Goal: Navigation & Orientation: Find specific page/section

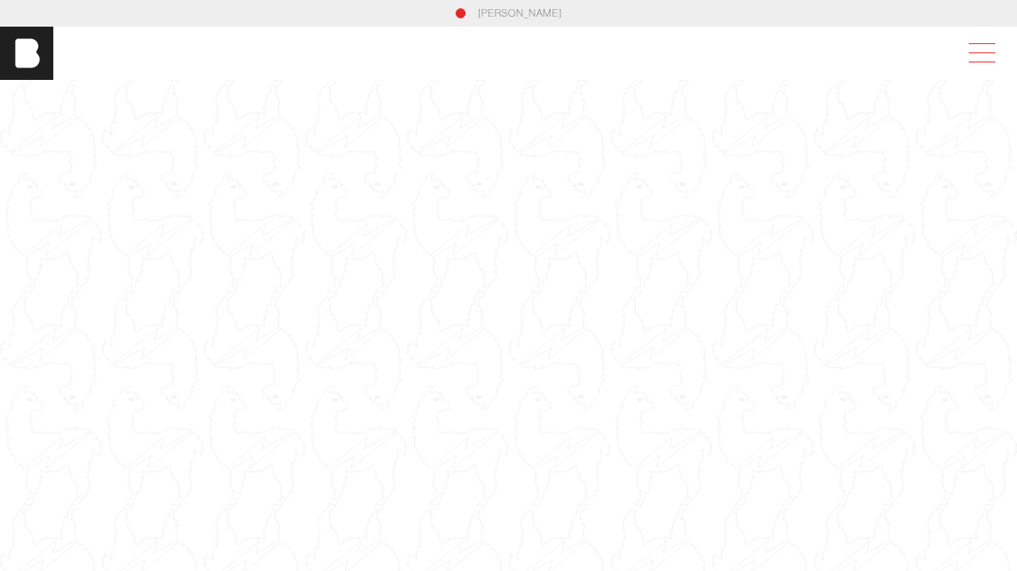
click at [974, 53] on span at bounding box center [978, 53] width 38 height 30
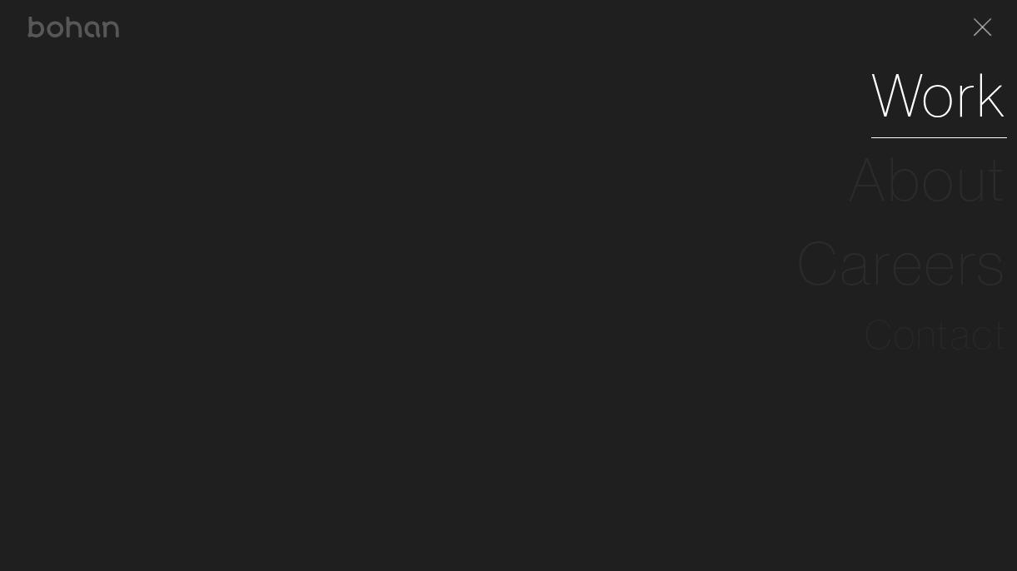
click at [936, 108] on link "Work" at bounding box center [939, 95] width 136 height 84
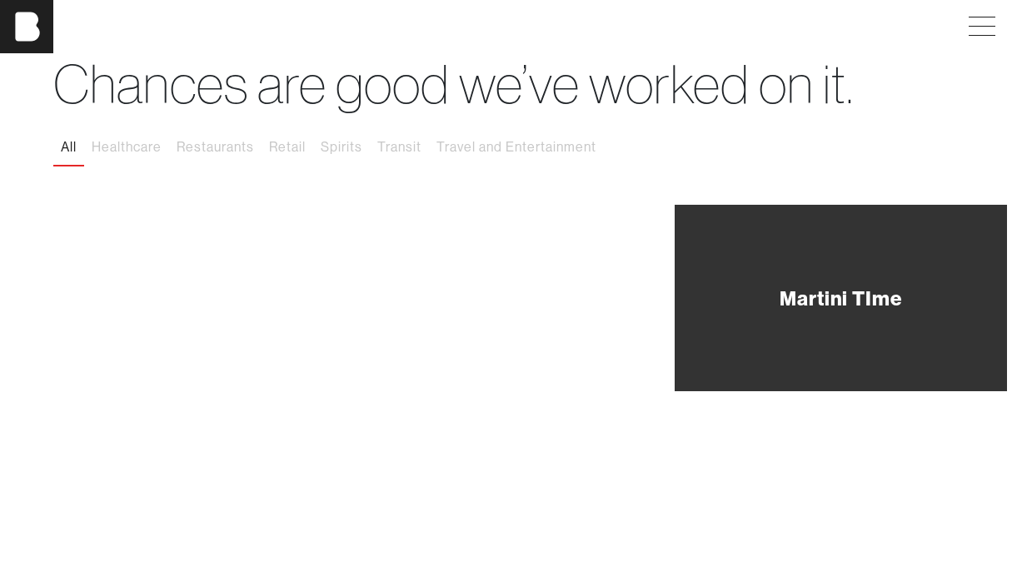
scroll to position [122, 0]
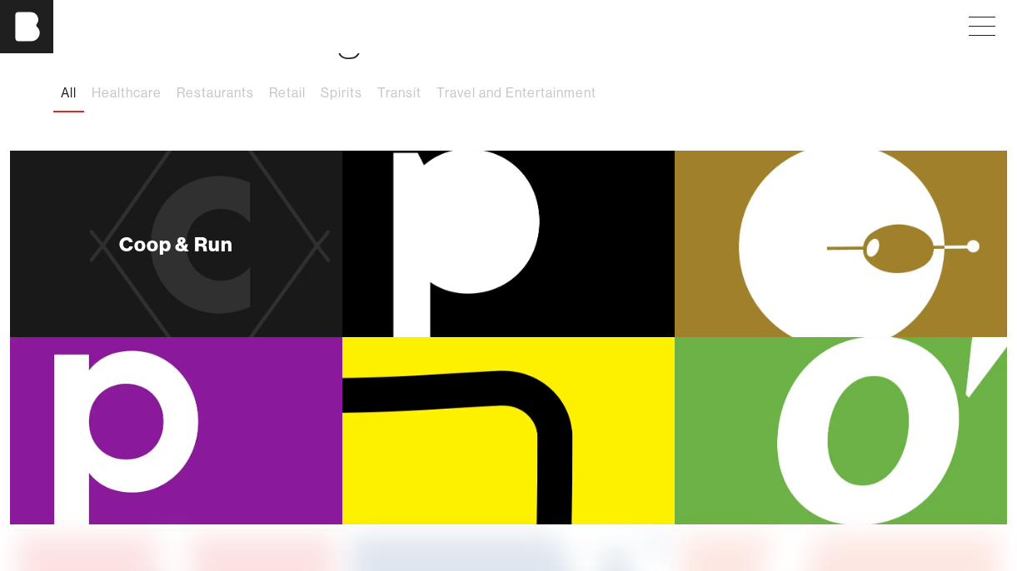
click at [209, 294] on div "Coop & Run" at bounding box center [176, 244] width 332 height 187
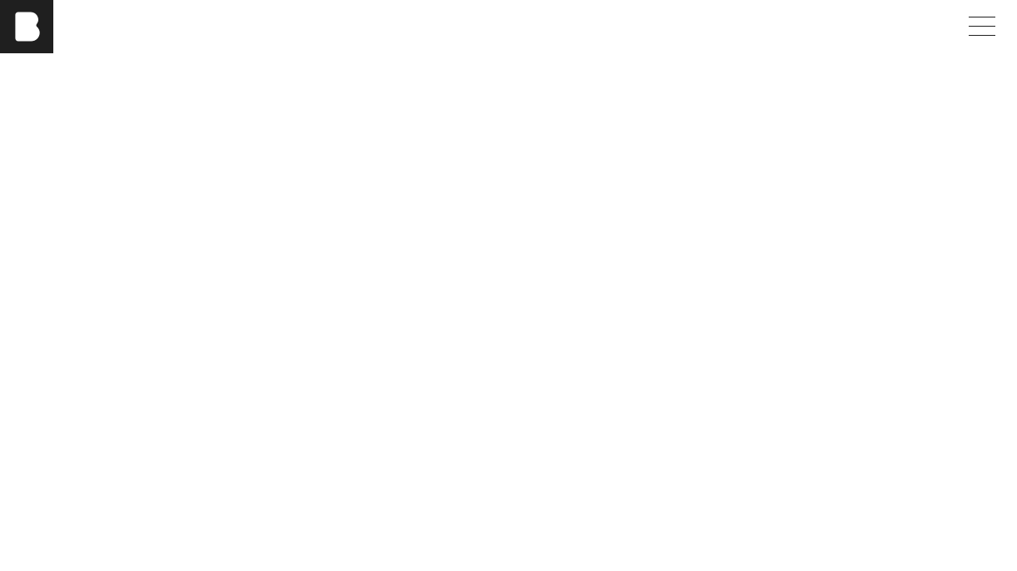
scroll to position [3920, 0]
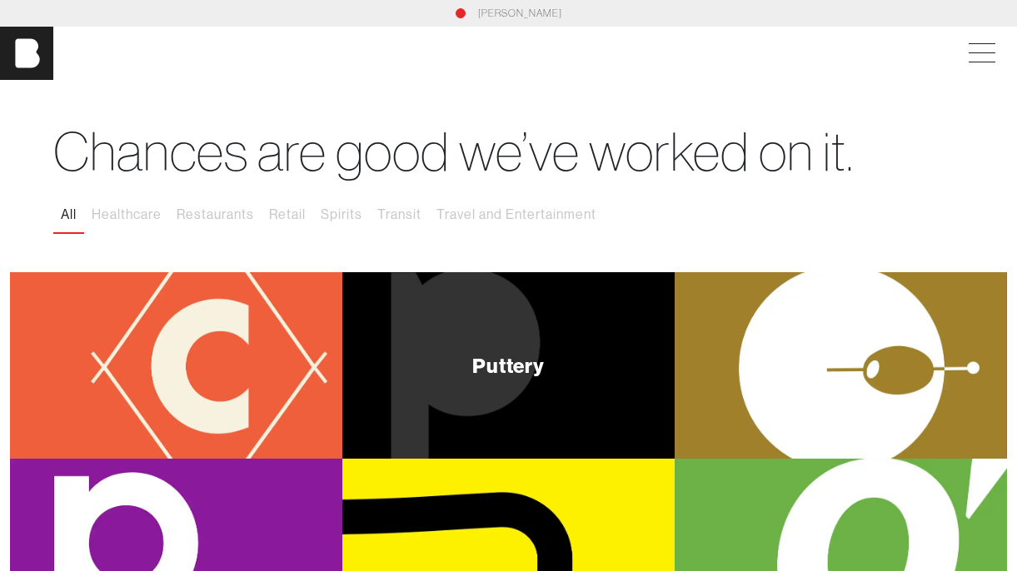
click at [541, 421] on div "Puttery" at bounding box center [508, 365] width 332 height 187
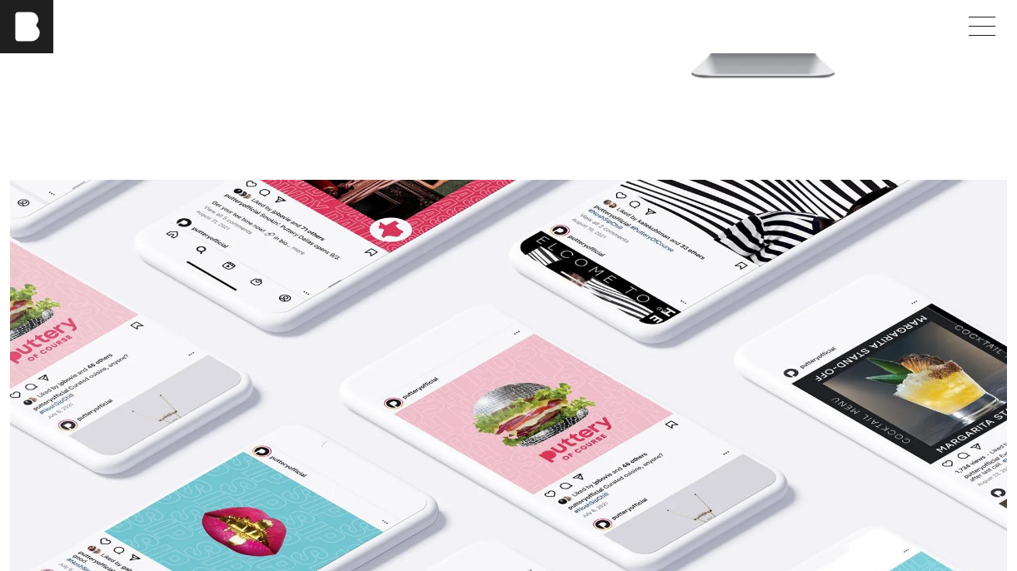
scroll to position [4218, 0]
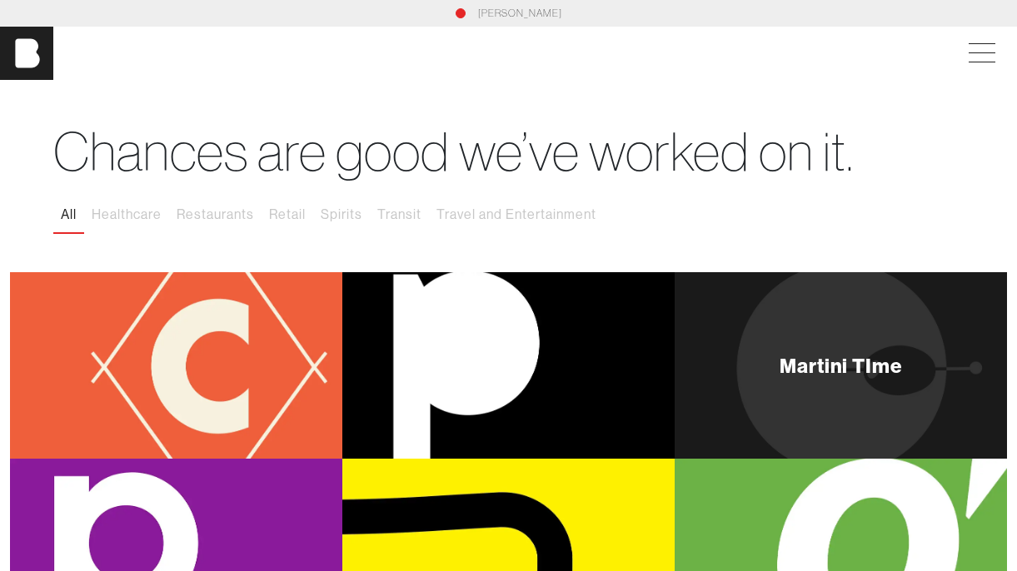
click at [743, 388] on div "Martini TIme" at bounding box center [841, 365] width 332 height 187
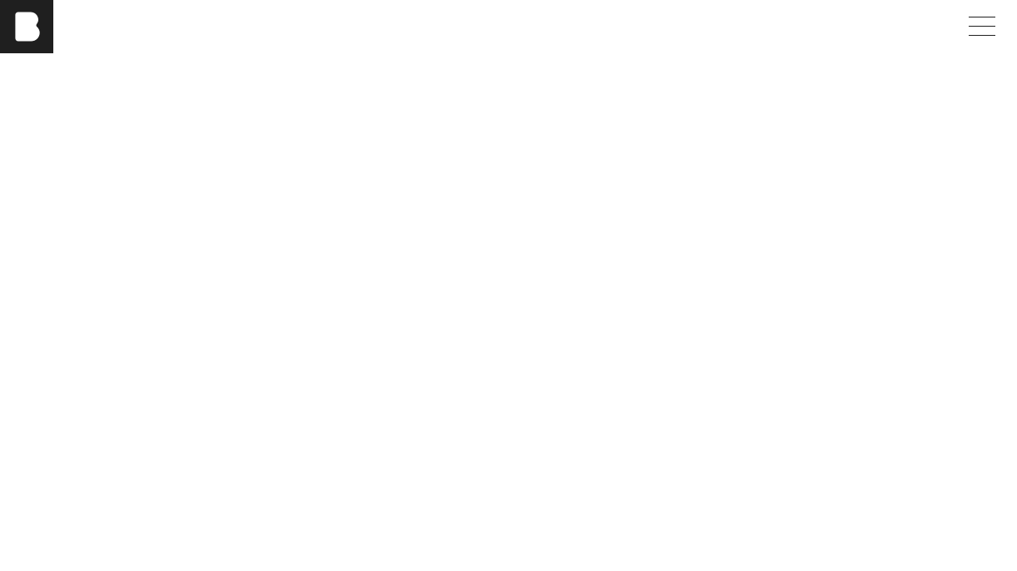
scroll to position [2184, 0]
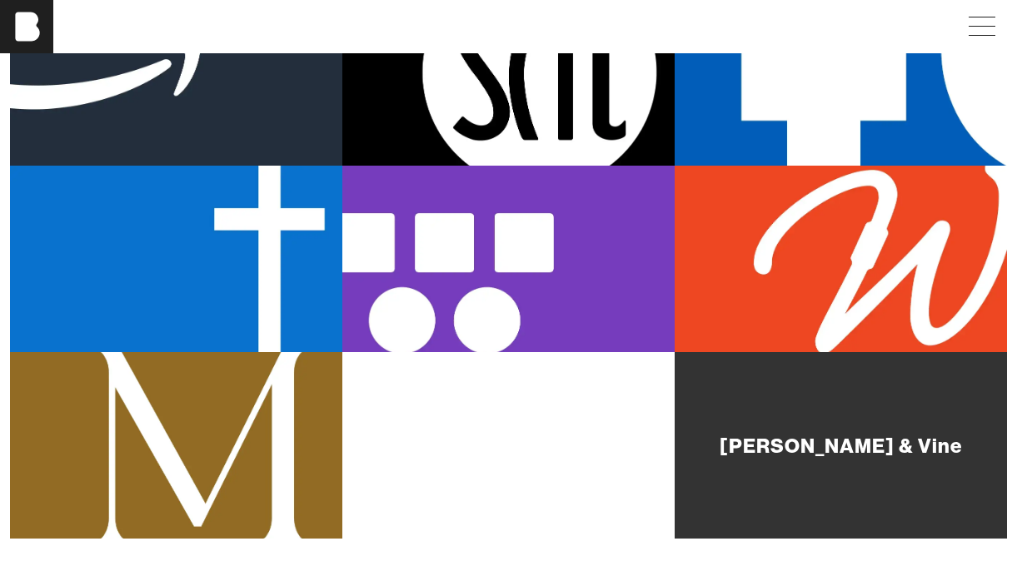
scroll to position [850, 0]
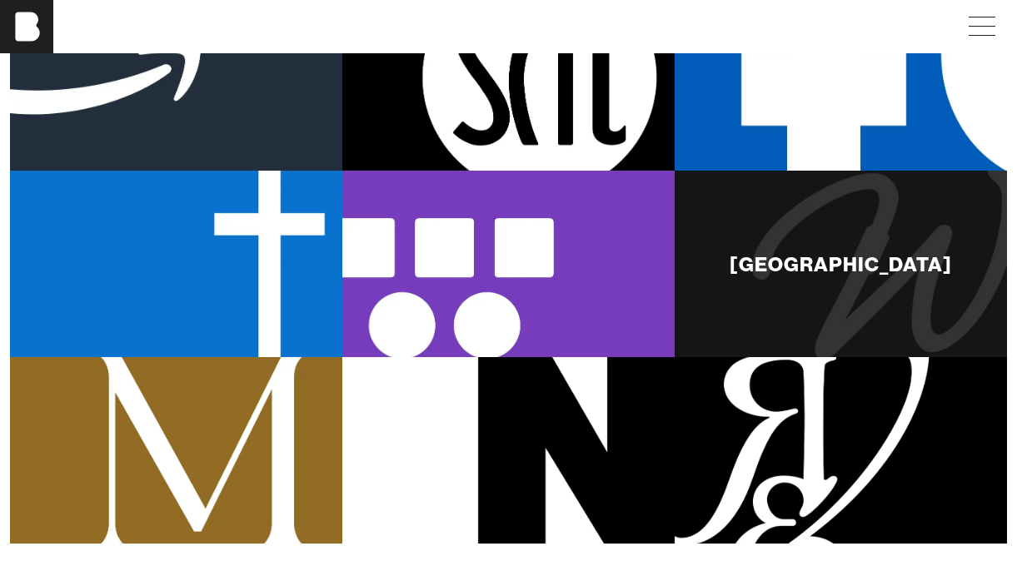
click at [783, 278] on div "[GEOGRAPHIC_DATA]" at bounding box center [841, 264] width 332 height 187
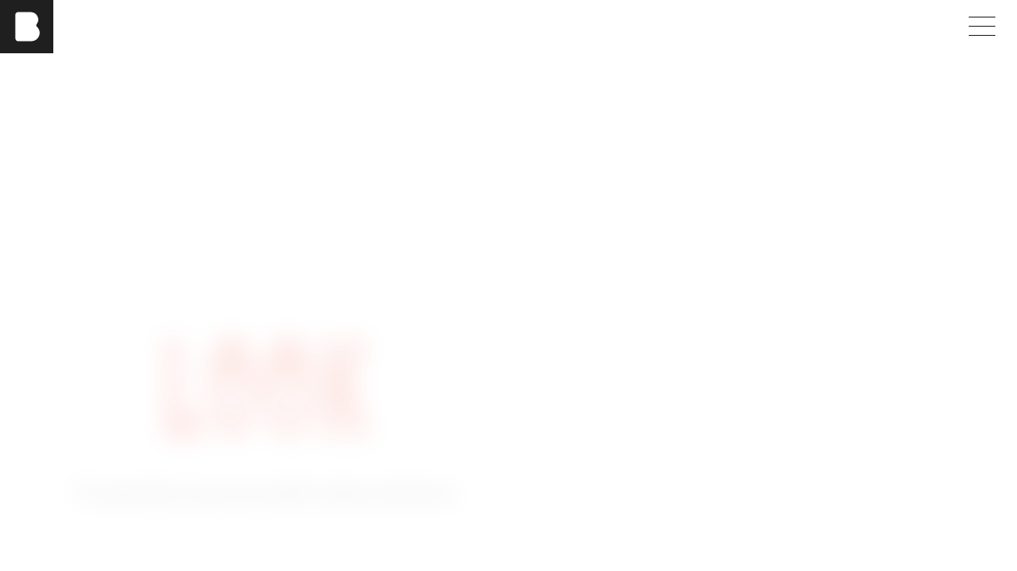
scroll to position [3361, 0]
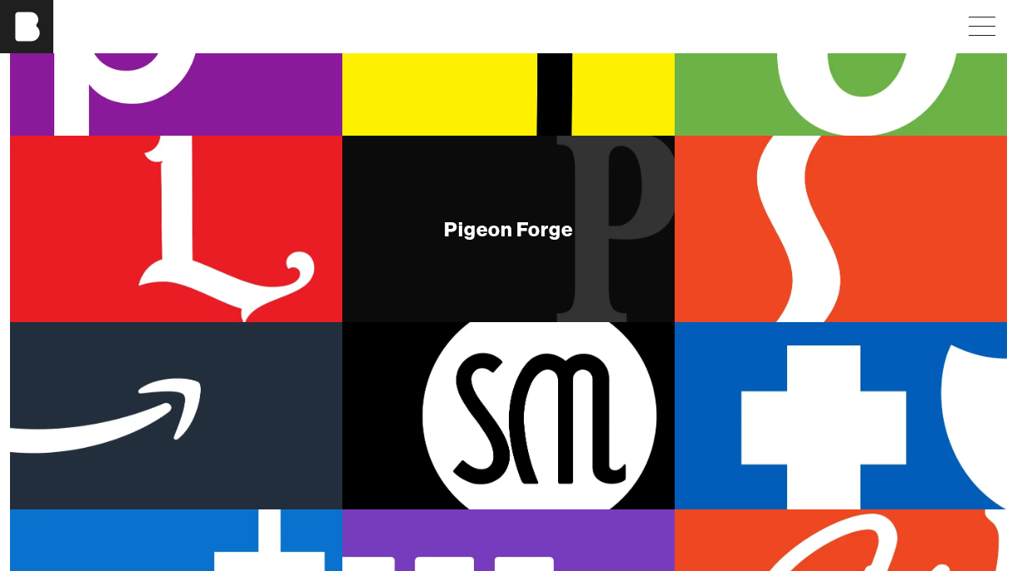
scroll to position [524, 0]
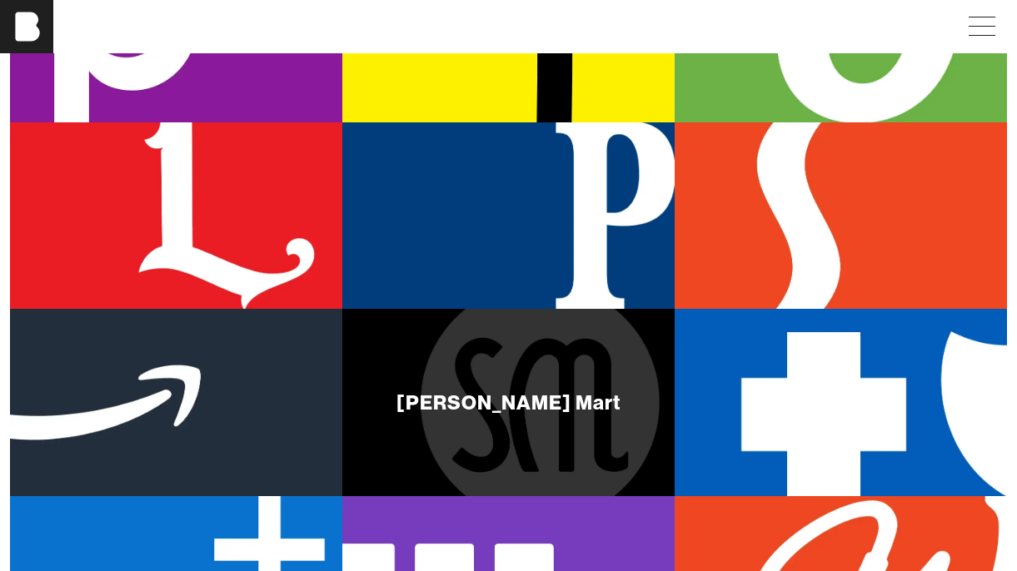
click at [546, 442] on div "[PERSON_NAME] Mart" at bounding box center [508, 402] width 332 height 187
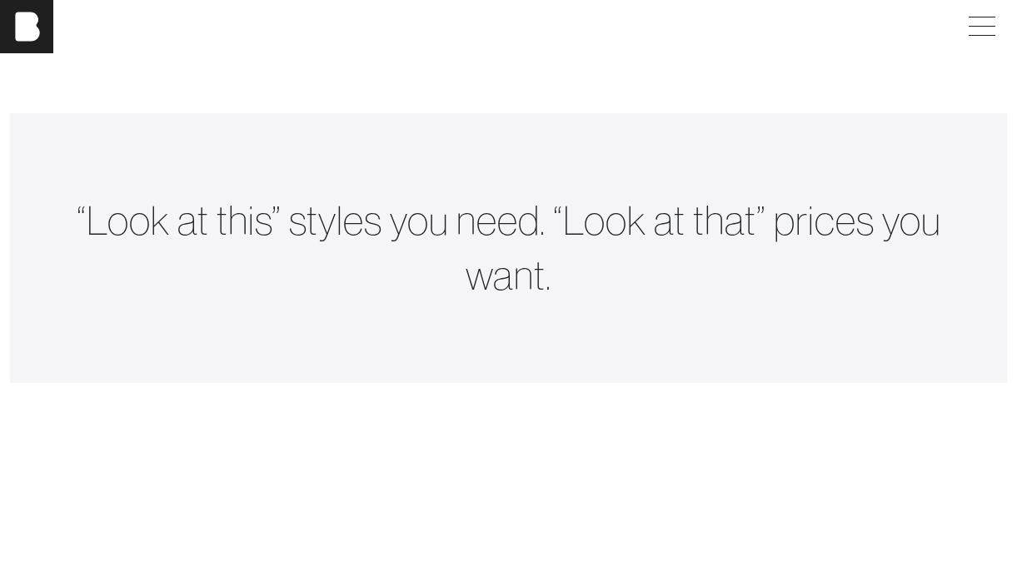
scroll to position [2629, 0]
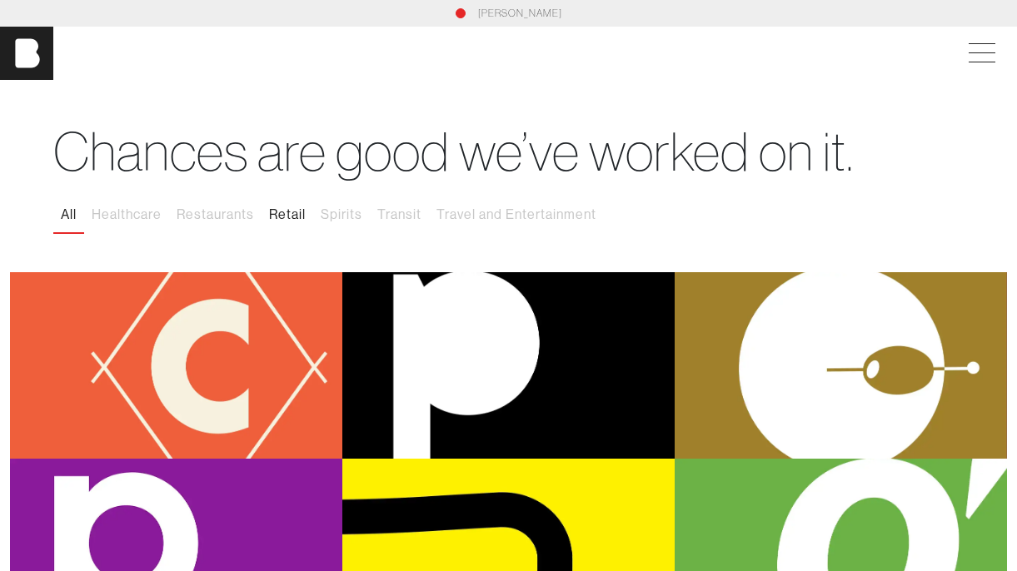
click at [294, 213] on button "Retail" at bounding box center [288, 214] width 52 height 35
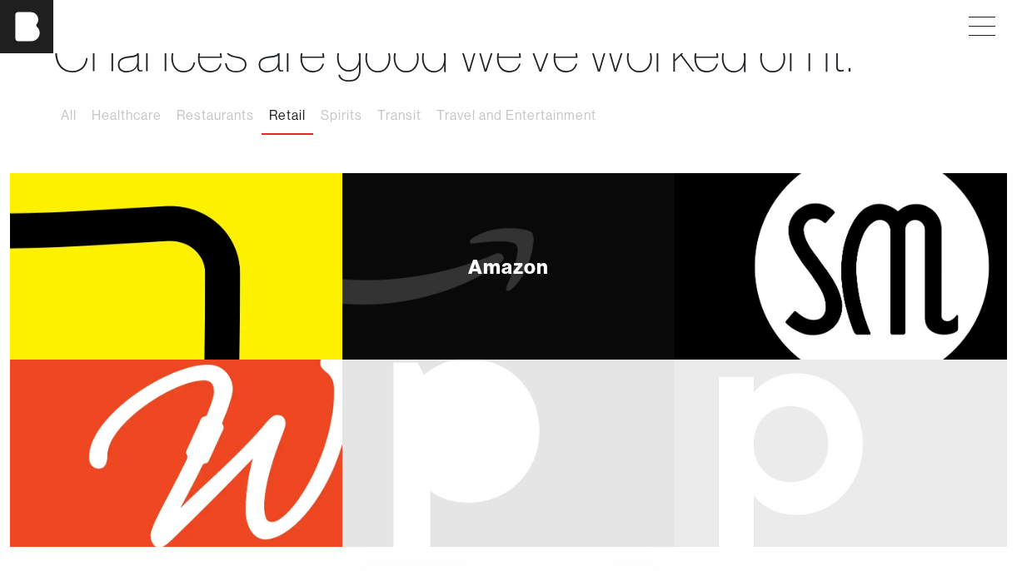
scroll to position [159, 0]
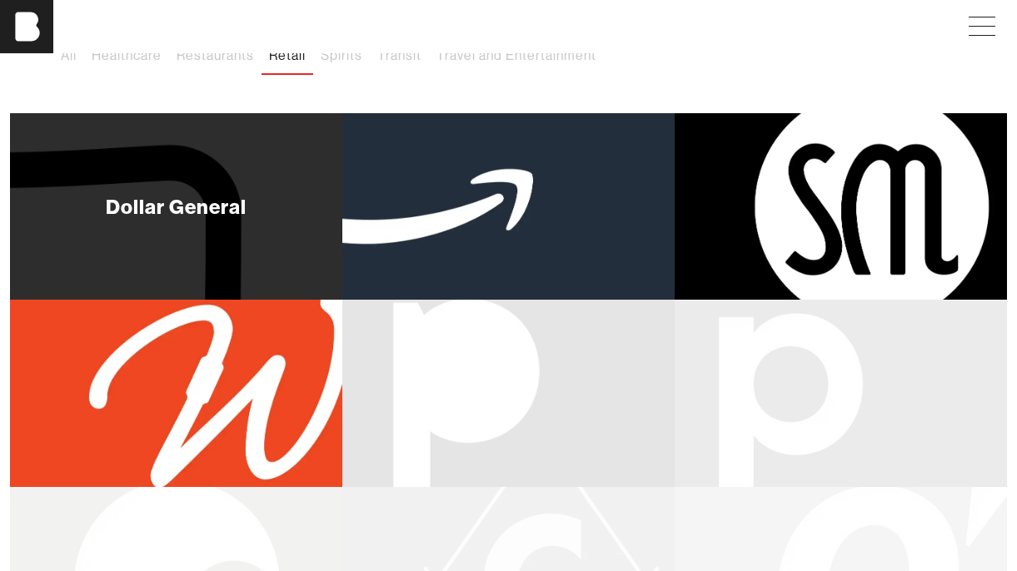
click at [233, 172] on div "Dollar General" at bounding box center [176, 206] width 332 height 187
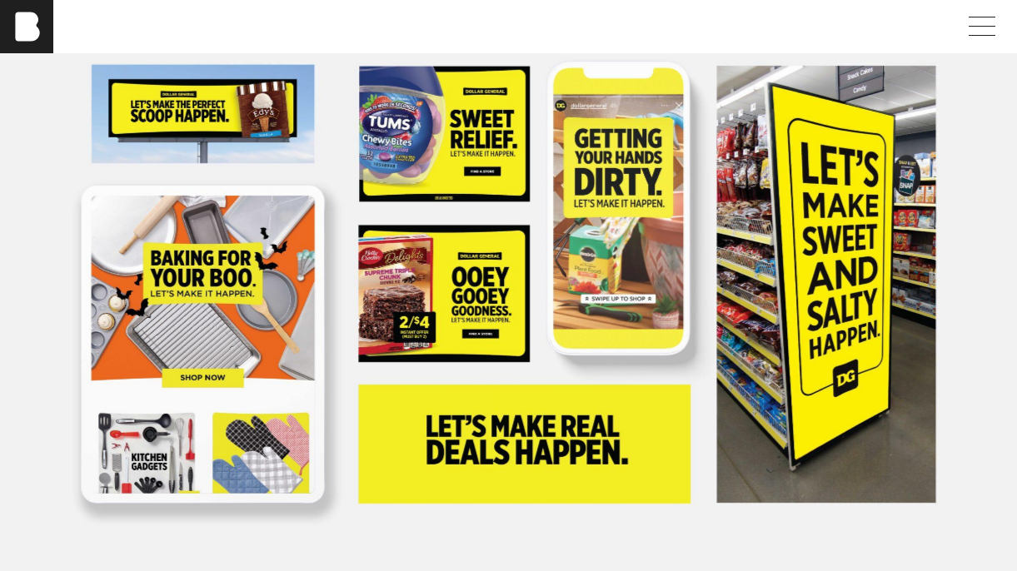
scroll to position [630, 0]
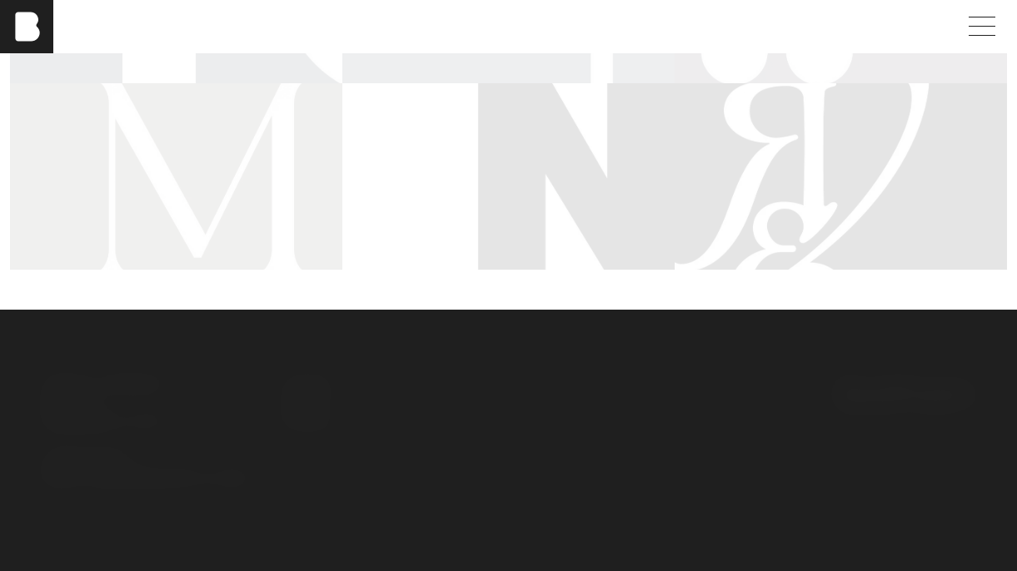
scroll to position [328, 0]
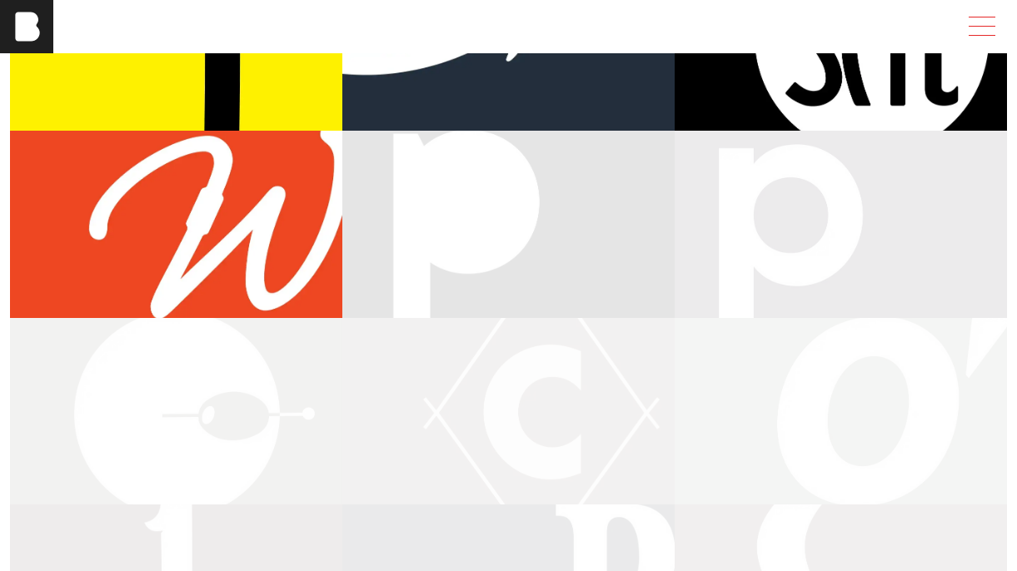
click at [985, 25] on span at bounding box center [978, 27] width 38 height 30
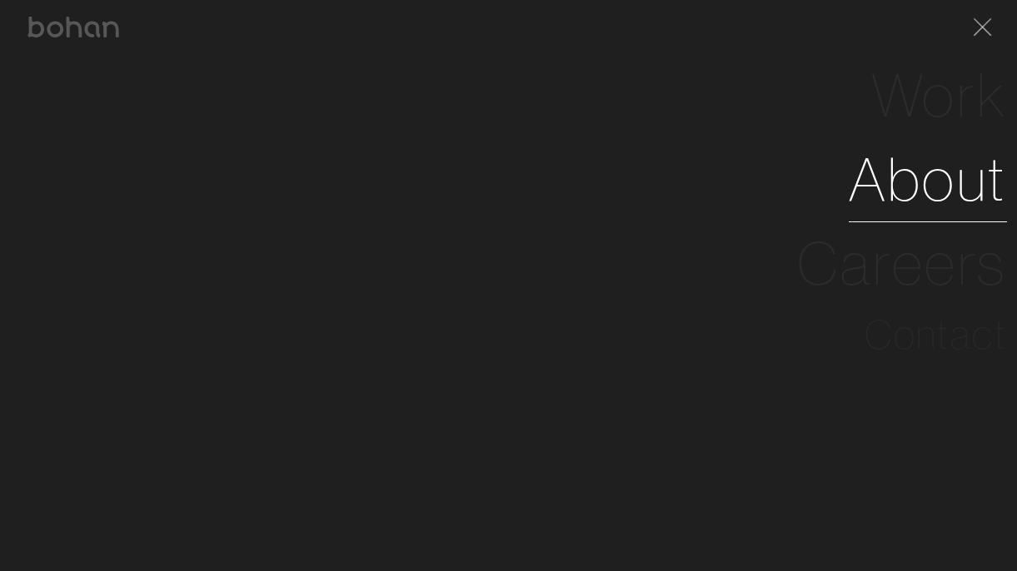
click at [925, 188] on link "About" at bounding box center [928, 179] width 158 height 84
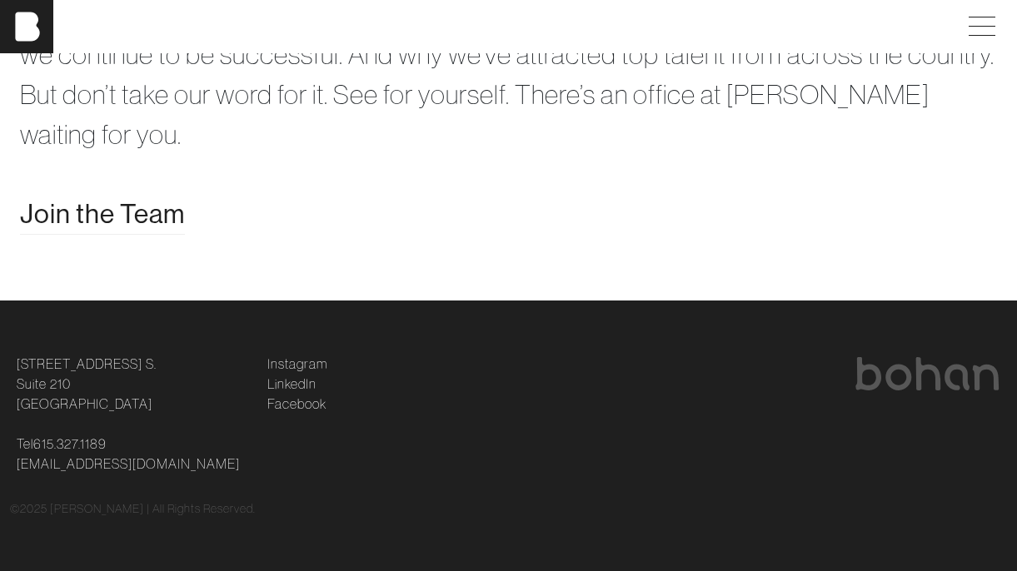
scroll to position [3266, 0]
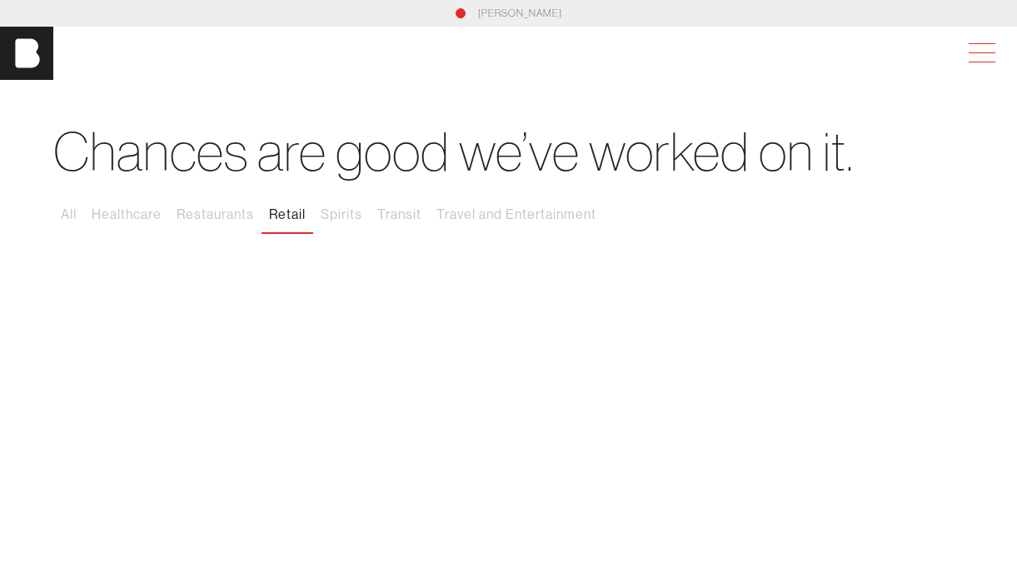
click at [981, 55] on span at bounding box center [978, 53] width 38 height 30
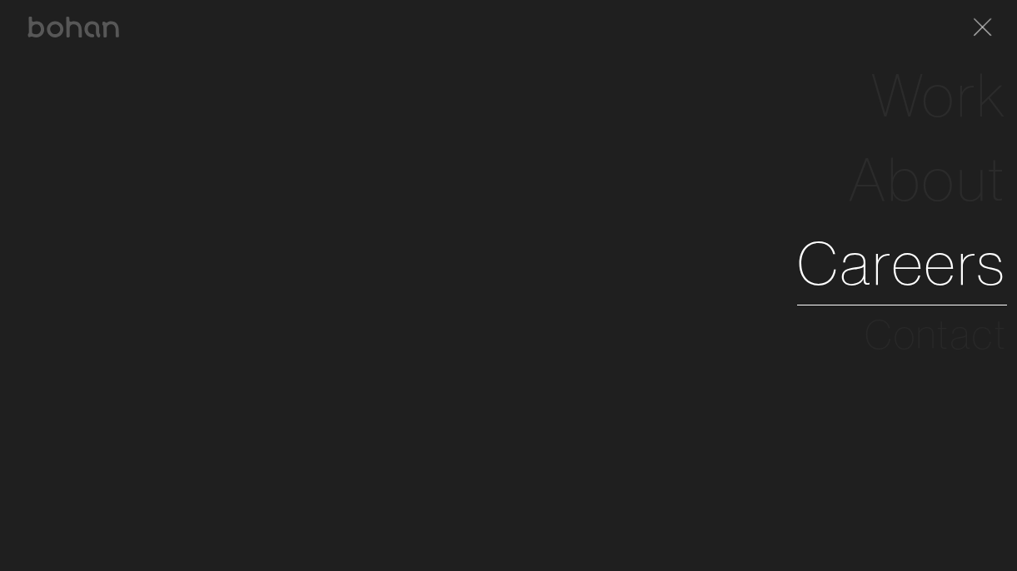
click at [908, 272] on link "Careers" at bounding box center [902, 264] width 210 height 84
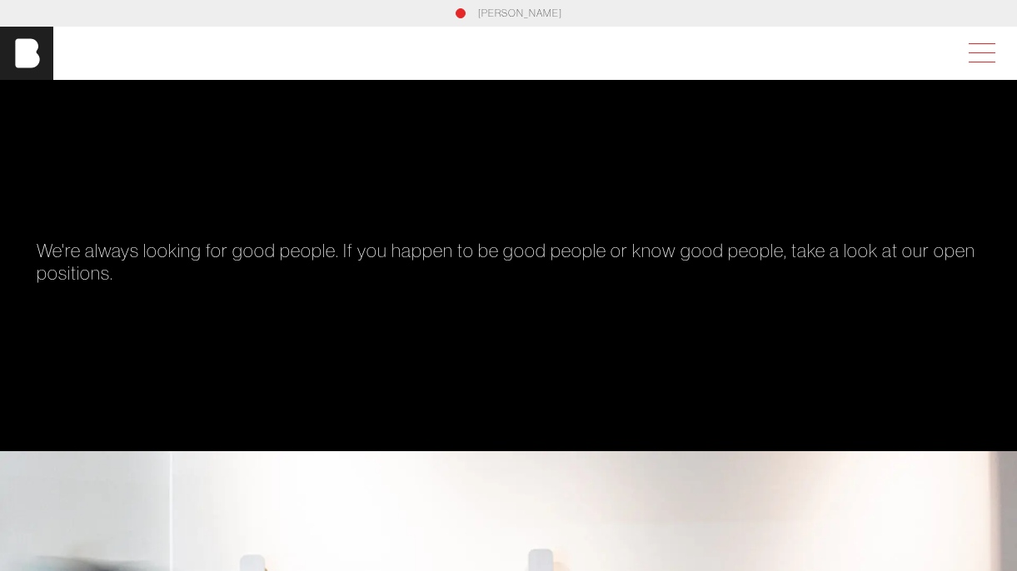
click at [976, 48] on span at bounding box center [978, 53] width 38 height 30
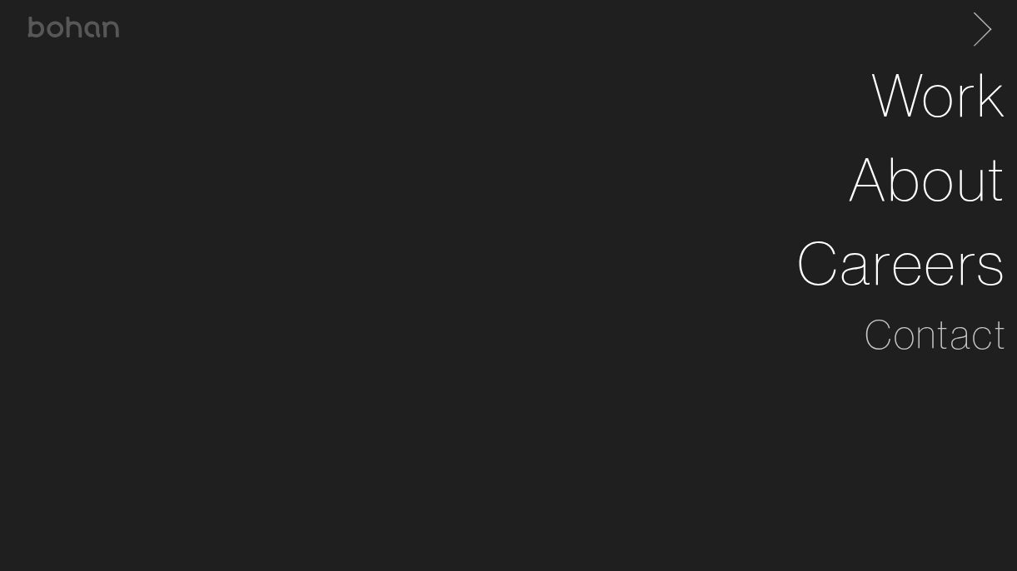
click at [983, 22] on span at bounding box center [979, 26] width 34 height 27
